Goal: Navigation & Orientation: Find specific page/section

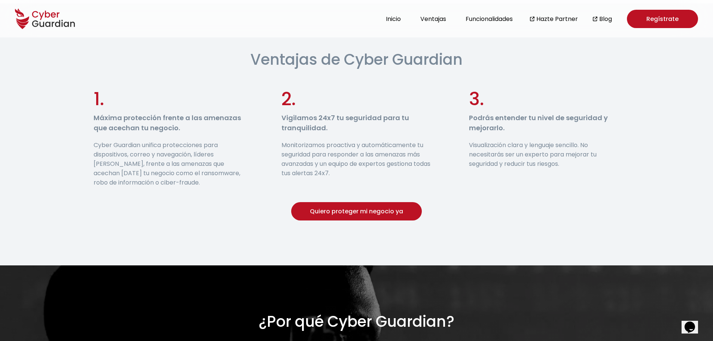
scroll to position [1927, 0]
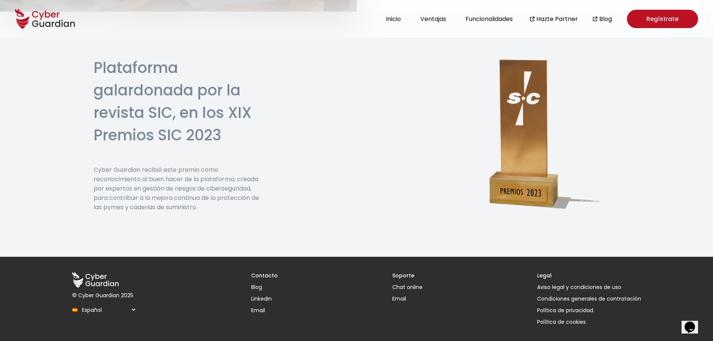
click at [557, 320] on button "Política de cookies" at bounding box center [589, 322] width 104 height 8
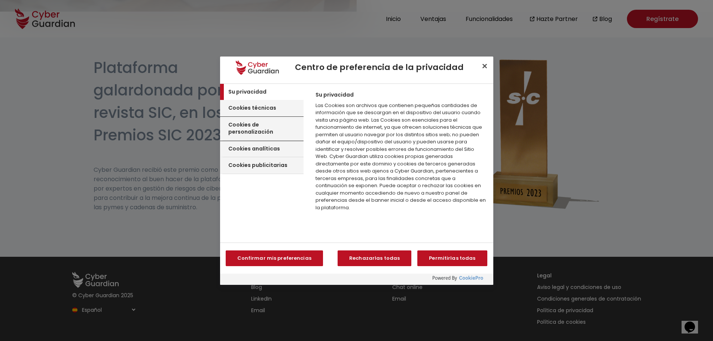
click at [252, 122] on h3 "Cookies de personalización" at bounding box center [265, 128] width 74 height 15
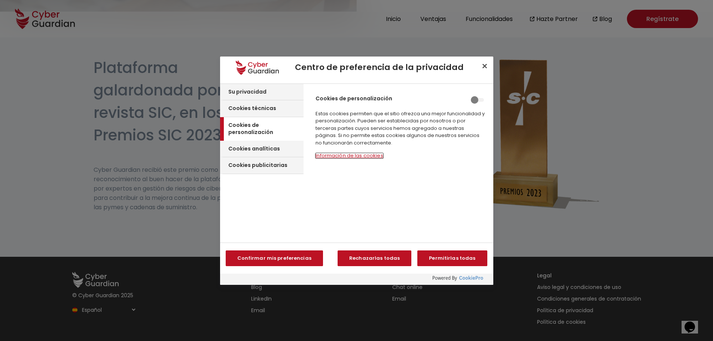
click at [356, 153] on button "Información de las cookies‎" at bounding box center [349, 155] width 67 height 5
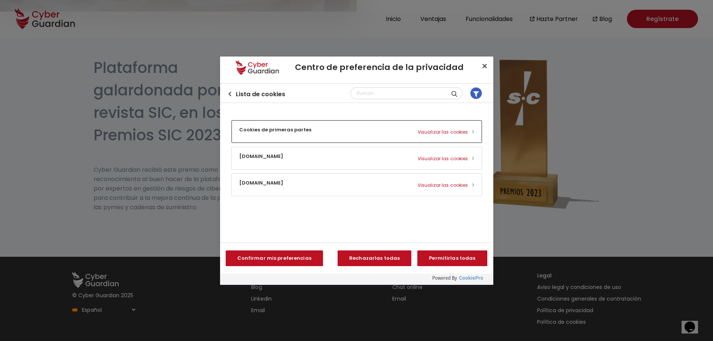
click at [439, 128] on button "Cookies de primeras partes Visualizar las cookies" at bounding box center [357, 132] width 250 height 22
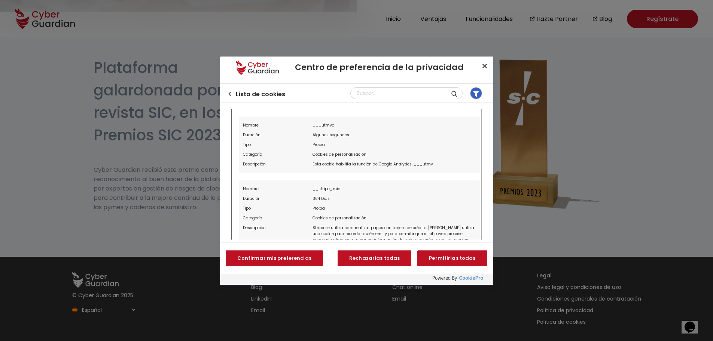
scroll to position [75, 0]
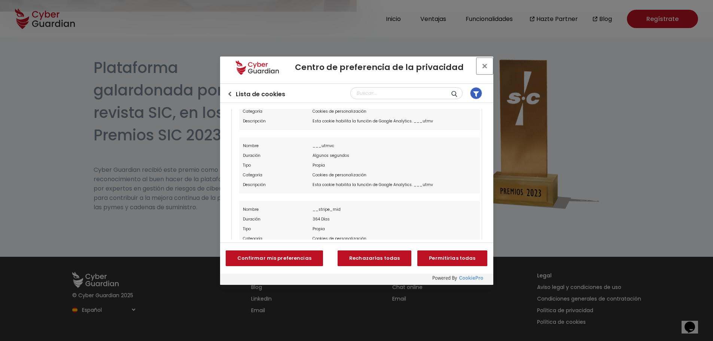
click at [485, 66] on button "Cerrar centro de preferencias" at bounding box center [485, 66] width 16 height 16
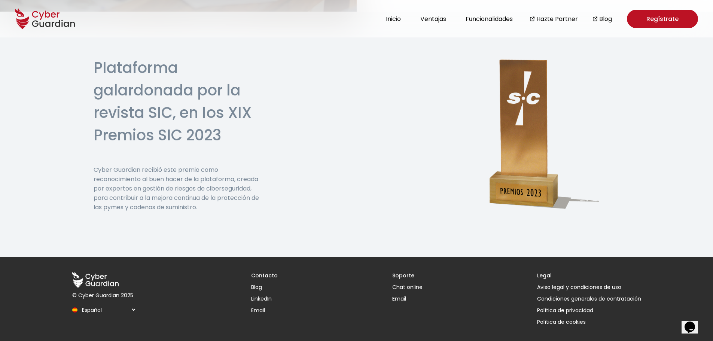
click at [101, 307] on select "Español English Português (BR)" at bounding box center [107, 309] width 57 height 13
select select "/en/"
click at [79, 303] on select "Español English Português (BR)" at bounding box center [107, 309] width 57 height 13
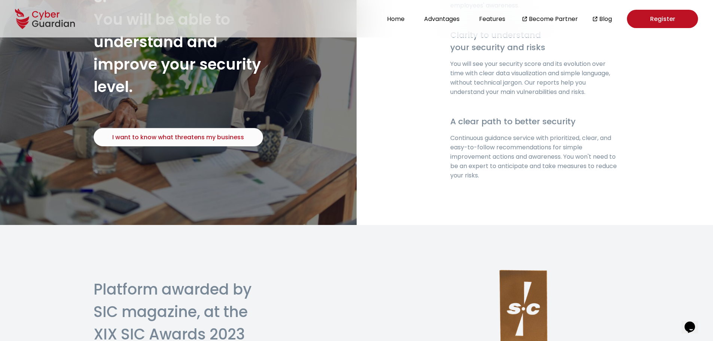
scroll to position [1855, 0]
